Goal: Feedback & Contribution: Leave review/rating

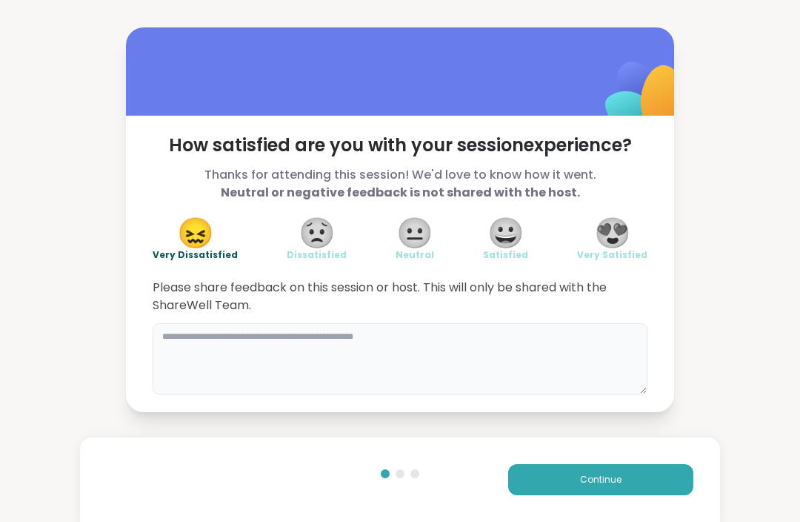
click at [370, 363] on textarea at bounding box center [400, 358] width 495 height 71
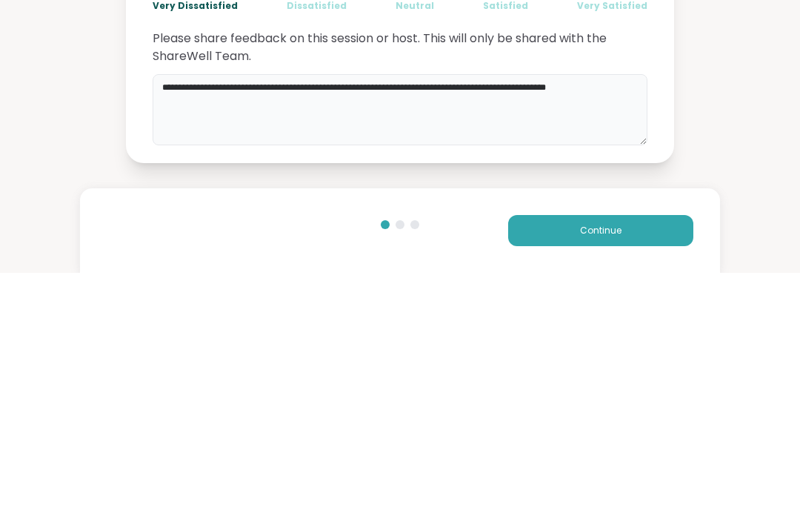
type textarea "**********"
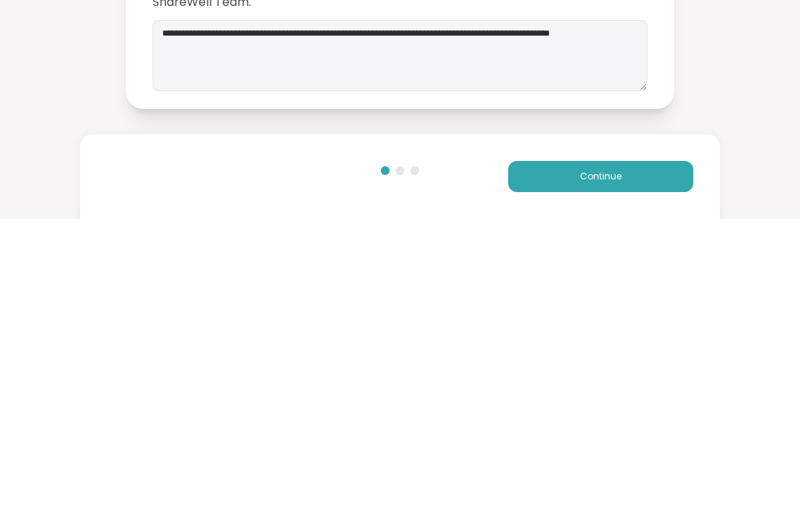
click at [614, 473] on span "Continue" at bounding box center [600, 479] width 41 height 13
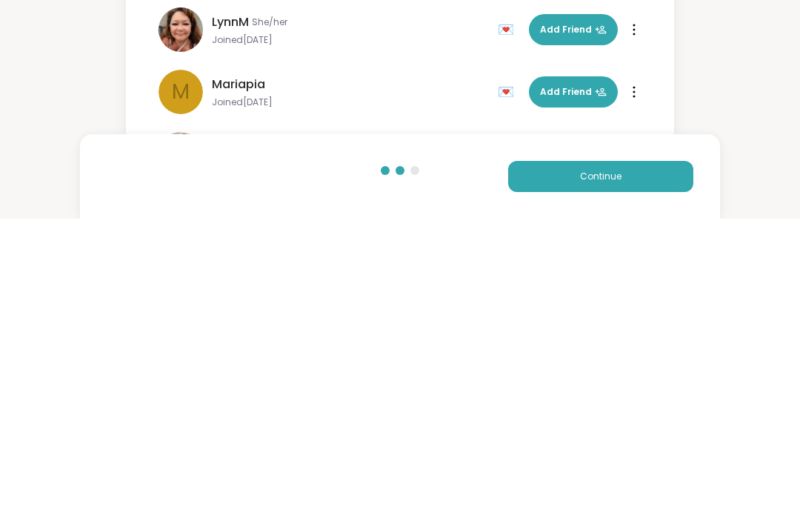
scroll to position [1, 0]
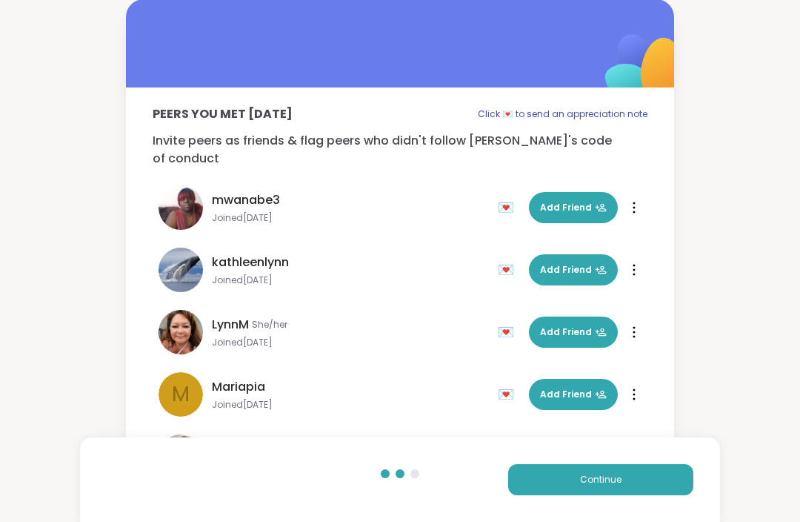
click at [605, 482] on span "Continue" at bounding box center [600, 479] width 41 height 13
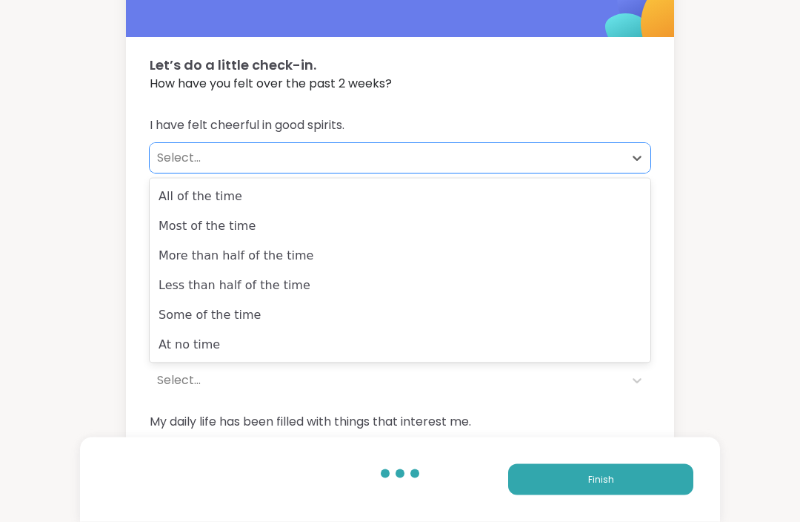
scroll to position [50, 0]
click at [207, 341] on div "At no time" at bounding box center [400, 345] width 501 height 30
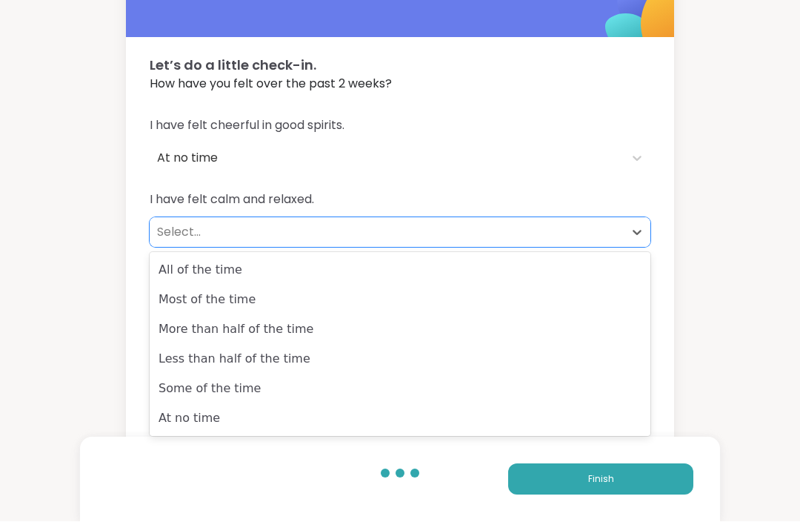
click at [219, 418] on div "At no time" at bounding box center [400, 419] width 501 height 30
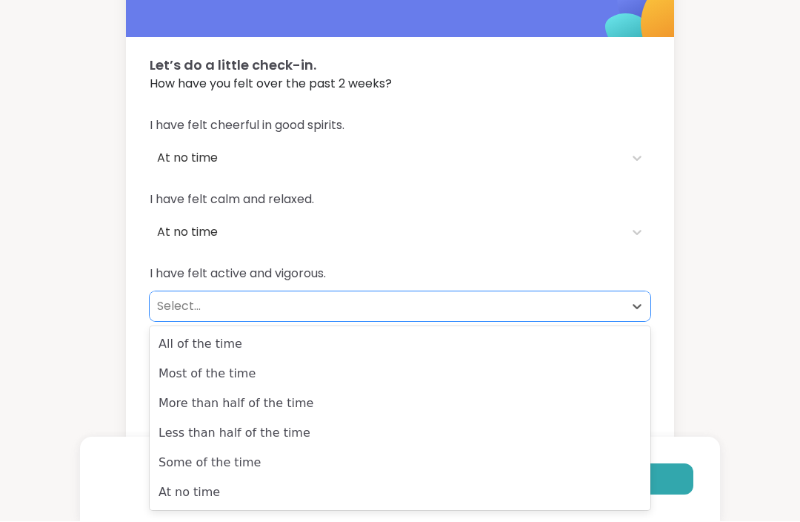
click at [195, 501] on div "At no time" at bounding box center [400, 493] width 501 height 30
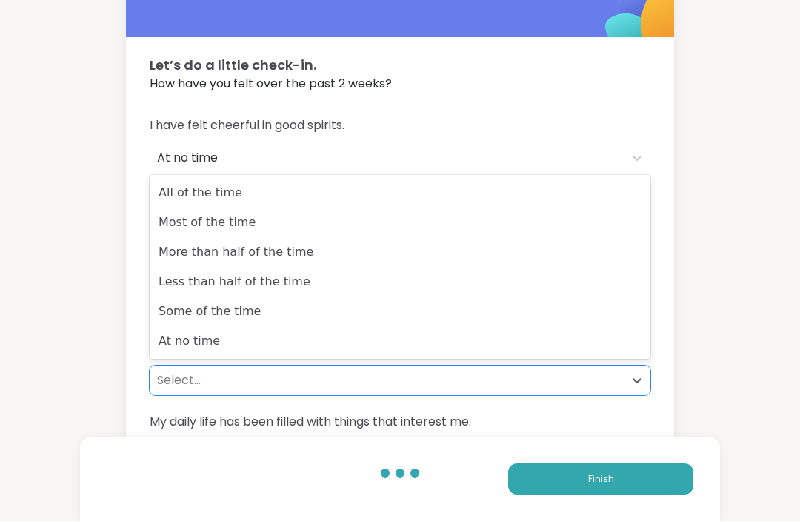
click at [218, 337] on div "At no time" at bounding box center [400, 342] width 501 height 30
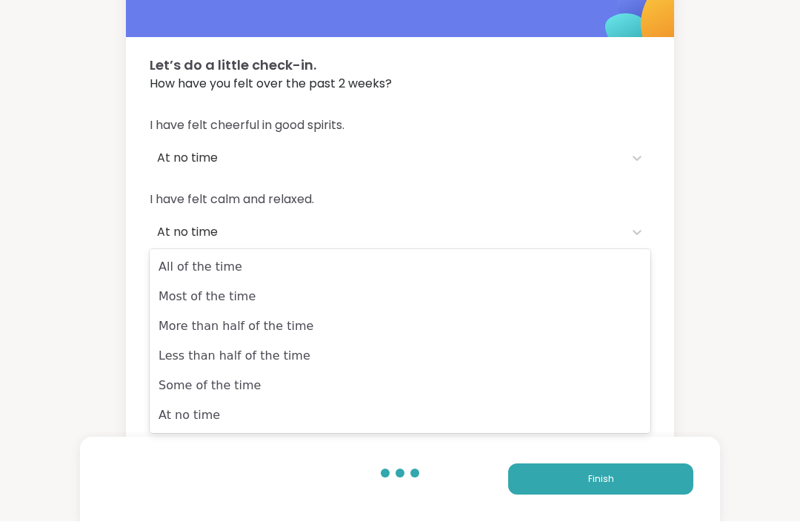
click at [226, 402] on div "At no time" at bounding box center [400, 416] width 501 height 30
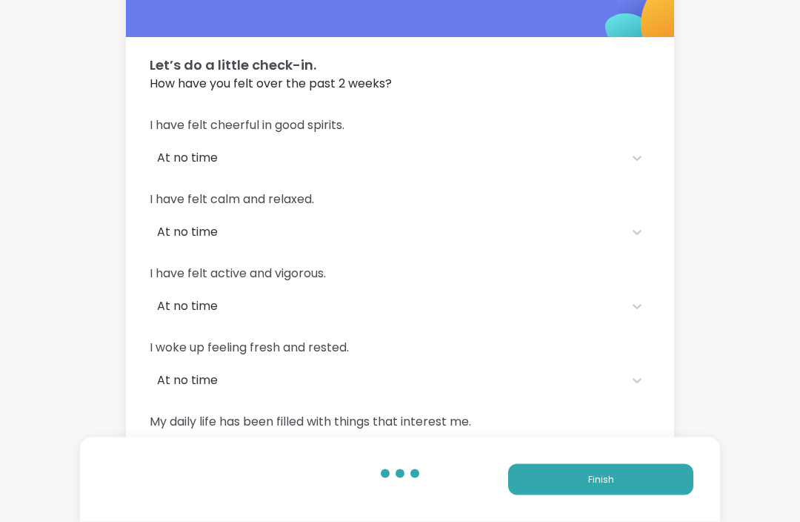
click at [587, 495] on button "Finish" at bounding box center [600, 479] width 185 height 31
